Goal: Task Accomplishment & Management: Complete application form

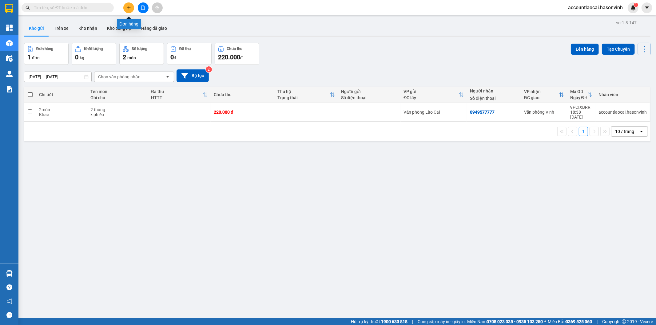
click at [127, 10] on button at bounding box center [128, 7] width 11 height 11
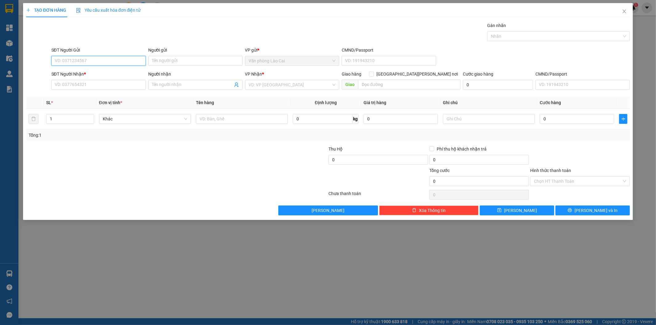
click at [93, 65] on input "SĐT Người Gửi" at bounding box center [98, 61] width 94 height 10
click at [85, 58] on input "1598" at bounding box center [98, 61] width 94 height 10
click at [77, 71] on div "0357951598" at bounding box center [98, 73] width 87 height 7
type input "0357951598"
type input "0989345026"
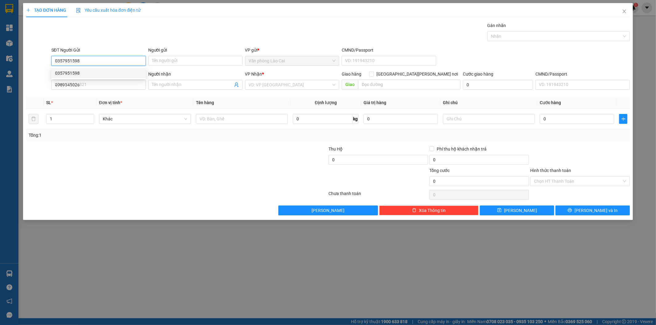
type input "500.000"
type input "0357951598"
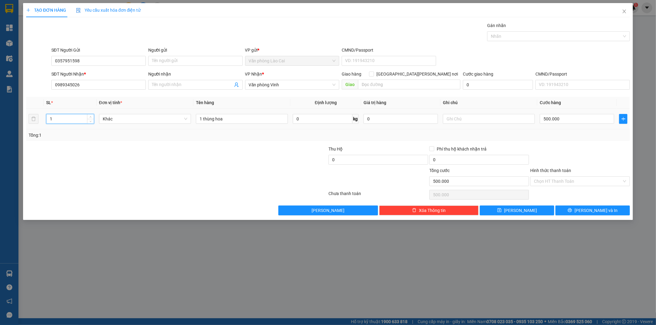
click at [68, 118] on input "1" at bounding box center [69, 118] width 47 height 9
type input "4"
drag, startPoint x: 201, startPoint y: 118, endPoint x: 197, endPoint y: 118, distance: 4.3
click at [197, 118] on input "1 thùng hoa" at bounding box center [242, 119] width 92 height 10
type input "4 thùng hoa"
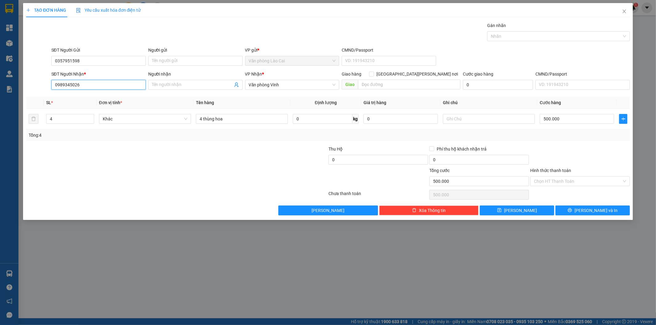
drag, startPoint x: 95, startPoint y: 86, endPoint x: 48, endPoint y: 91, distance: 47.9
click at [42, 89] on div "SĐT Người [PERSON_NAME] * 0989345026 0989345026 Người [PERSON_NAME] Tên người […" at bounding box center [328, 82] width 605 height 22
click at [78, 94] on div "0983856852 - C NGOAN" at bounding box center [98, 97] width 87 height 7
type input "0983856852"
type input "C NGOAN"
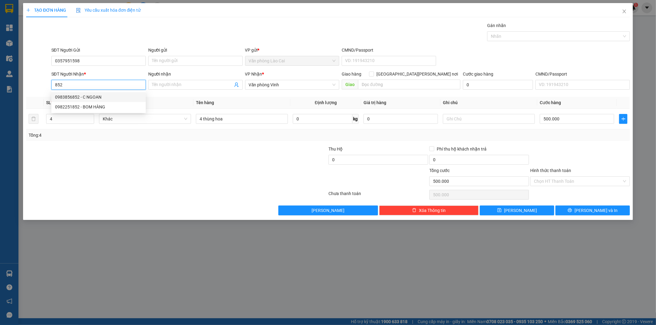
type input "ht"
type input "0983856852"
click at [70, 120] on input "1" at bounding box center [69, 118] width 47 height 9
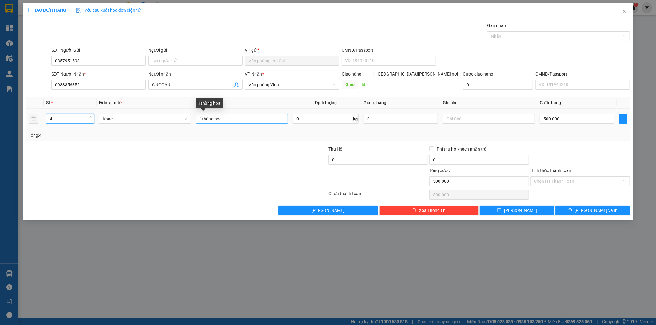
type input "4"
drag, startPoint x: 202, startPoint y: 119, endPoint x: 189, endPoint y: 118, distance: 12.3
click at [190, 119] on tr "4 Khác 1thùng hoa 0 kg 0 500.000" at bounding box center [328, 119] width 604 height 21
type input "4thùng hoa"
click at [569, 119] on input "500.000" at bounding box center [576, 119] width 74 height 10
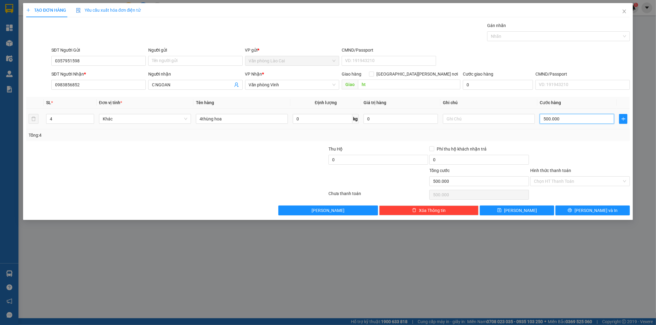
type input "2"
type input "20"
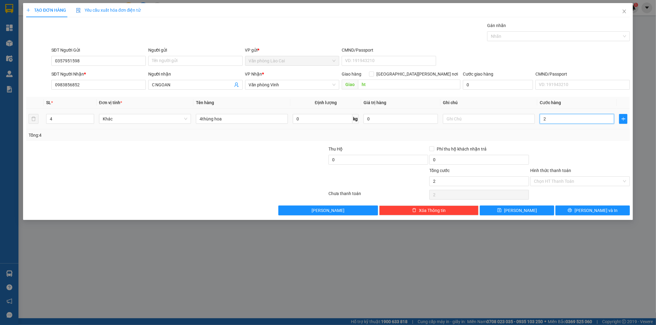
type input "20"
type input "200"
type input "2.000"
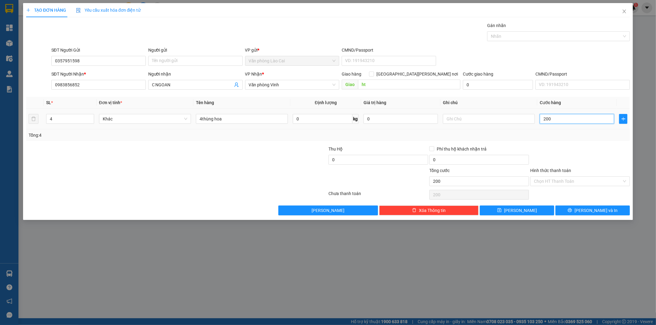
type input "2.000"
type input "20.000"
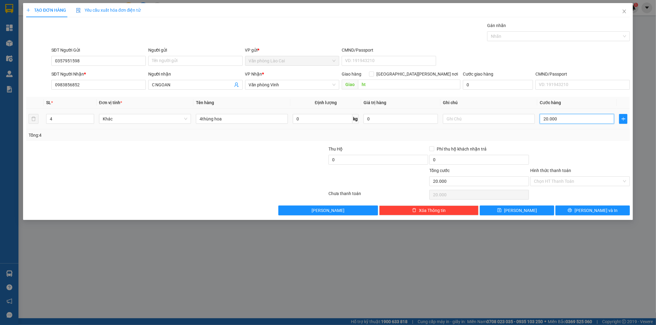
type input "200.000"
type input "2.000.000"
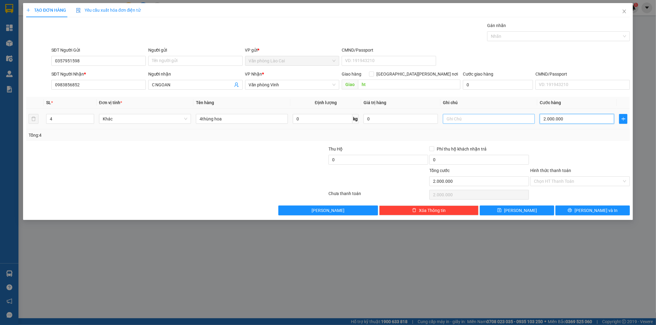
type input "2.000.000"
click at [450, 118] on input "text" at bounding box center [489, 119] width 92 height 10
type input "chiều mang ra"
click at [525, 212] on button "[PERSON_NAME]" at bounding box center [516, 211] width 74 height 10
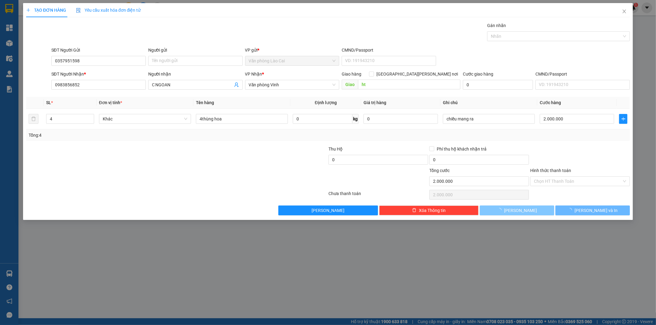
type input "0"
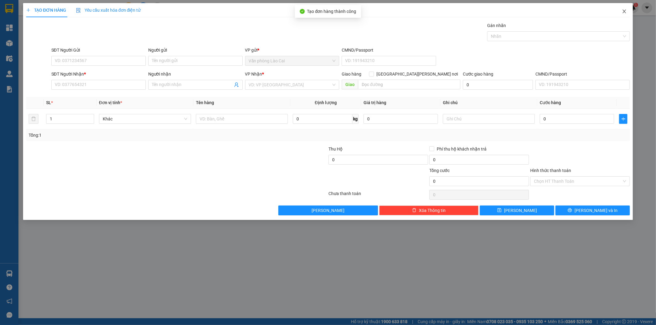
click at [625, 13] on icon "close" at bounding box center [623, 12] width 3 height 4
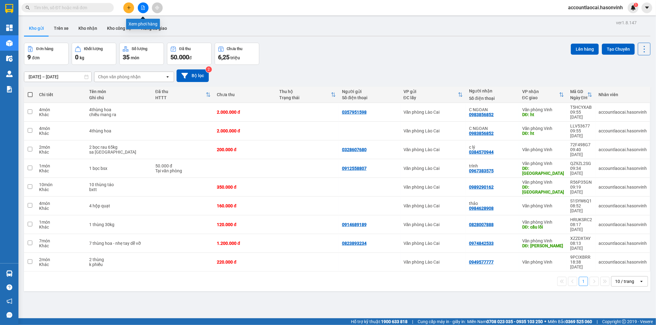
click at [142, 6] on icon "file-add" at bounding box center [143, 8] width 4 height 4
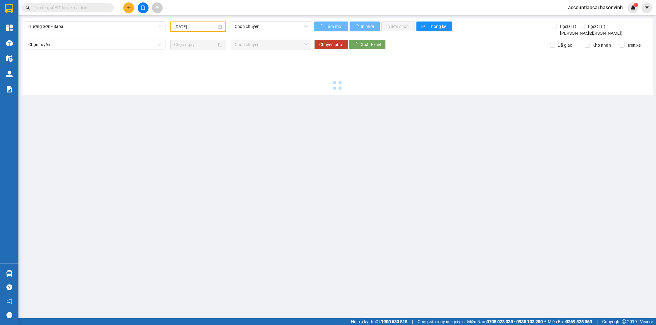
type input "[DATE]"
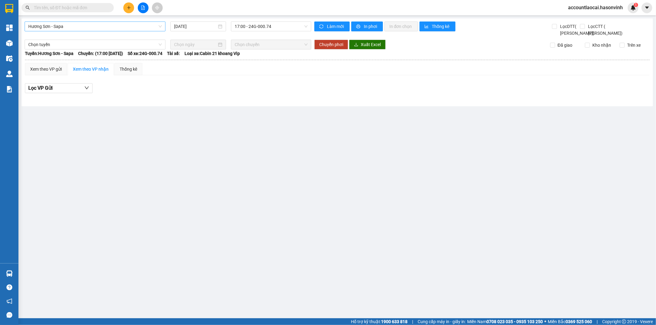
click at [99, 25] on span "Hương Sơn - Sapa" at bounding box center [94, 26] width 133 height 9
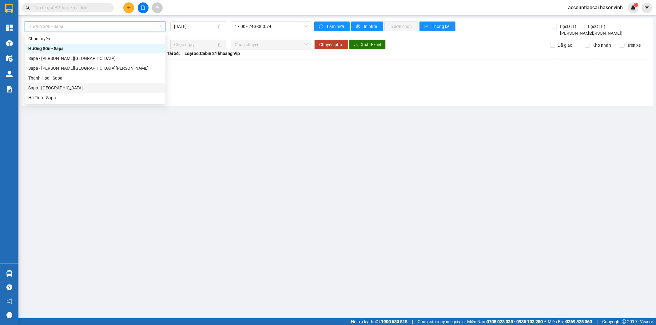
click at [50, 85] on div "Sapa - [GEOGRAPHIC_DATA]" at bounding box center [94, 88] width 133 height 7
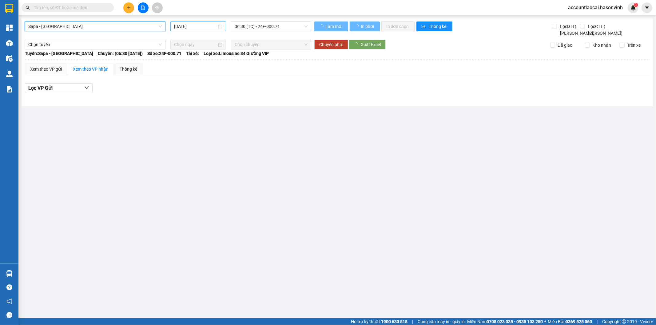
click at [208, 23] on input "[DATE]" at bounding box center [195, 26] width 43 height 7
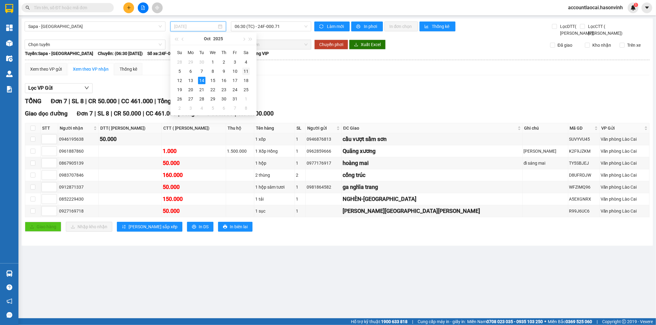
click at [244, 72] on div "11" at bounding box center [245, 71] width 7 height 7
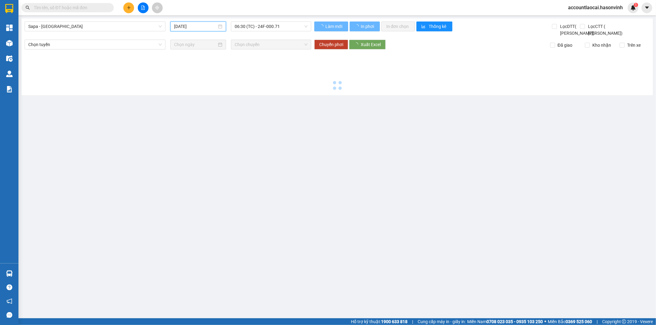
type input "[DATE]"
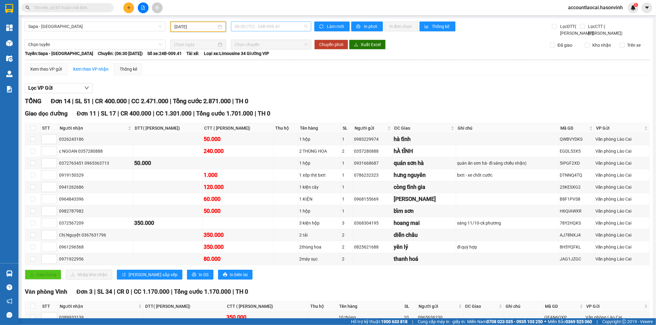
click at [266, 26] on span "06:30 (TC) - 24B-009.41" at bounding box center [271, 26] width 73 height 9
click at [258, 60] on div "16:45 - 24F-000.63" at bounding box center [257, 58] width 48 height 7
